Goal: Information Seeking & Learning: Learn about a topic

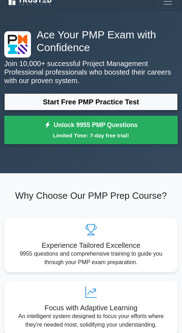
scroll to position [9, 0]
click at [51, 101] on link "Start Free PMP Practice Test" at bounding box center [90, 101] width 173 height 17
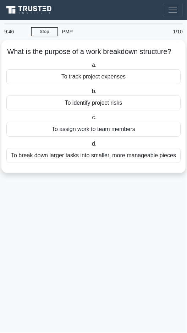
click at [62, 111] on div "To identify project risks" at bounding box center [93, 103] width 175 height 15
click at [91, 94] on input "b. To identify project risks" at bounding box center [91, 91] width 0 height 5
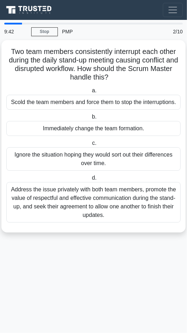
click at [45, 34] on link "Stop" at bounding box center [44, 31] width 27 height 9
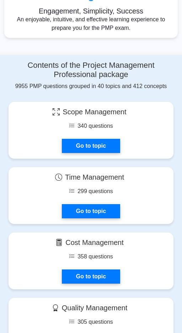
scroll to position [432, 0]
